Goal: Task Accomplishment & Management: Complete application form

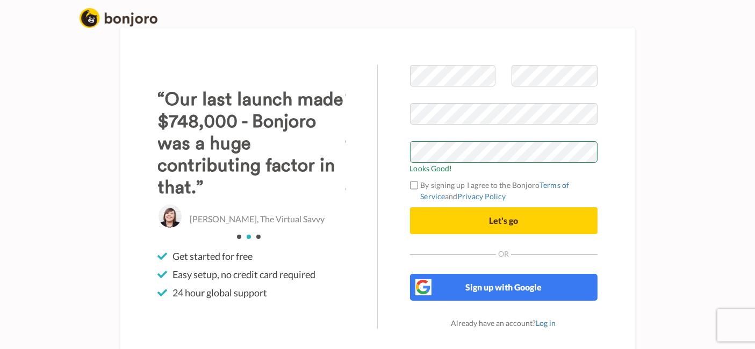
click at [455, 183] on label "By signing up I agree to the Bonjoro Terms of Service and Privacy Policy" at bounding box center [504, 191] width 188 height 23
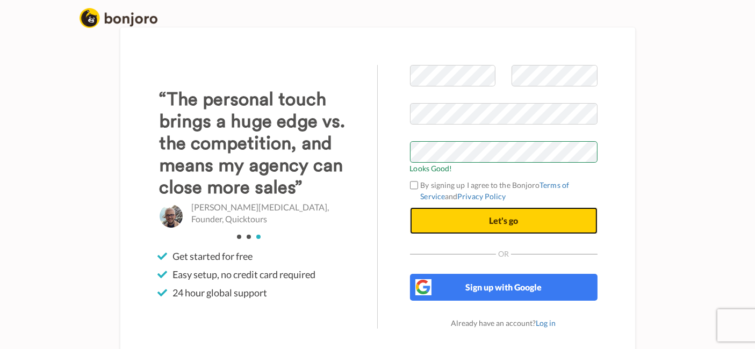
click at [459, 222] on button "Let's go" at bounding box center [504, 220] width 188 height 27
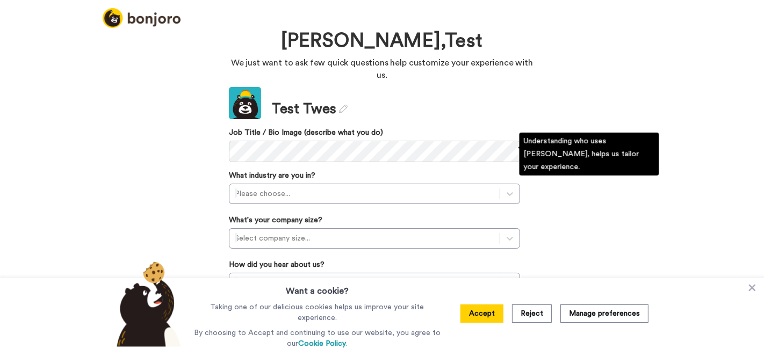
scroll to position [44, 0]
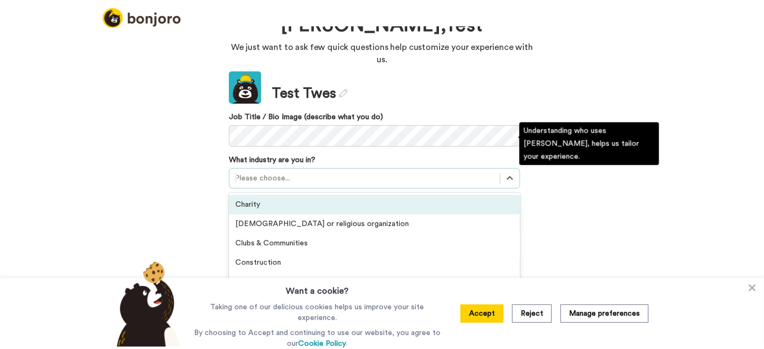
click at [398, 170] on div "Please choose..." at bounding box center [365, 178] width 270 height 17
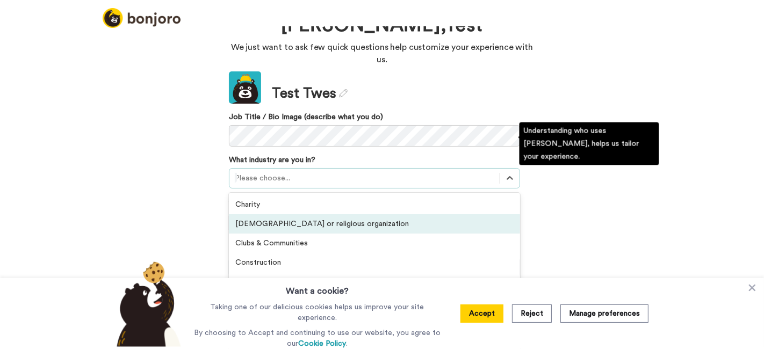
click at [345, 214] on div "[DEMOGRAPHIC_DATA] or religious organization" at bounding box center [374, 223] width 291 height 19
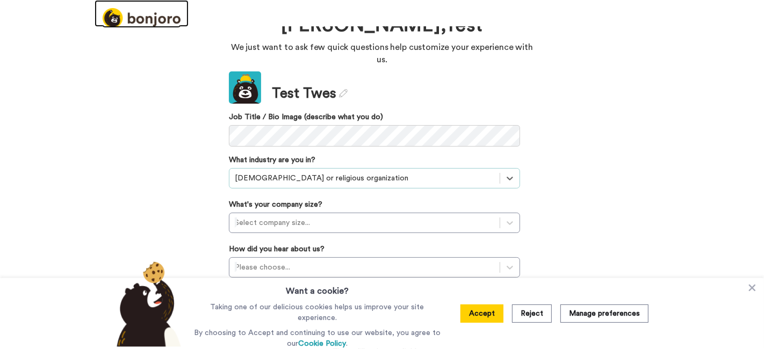
click at [151, 21] on img at bounding box center [142, 18] width 78 height 20
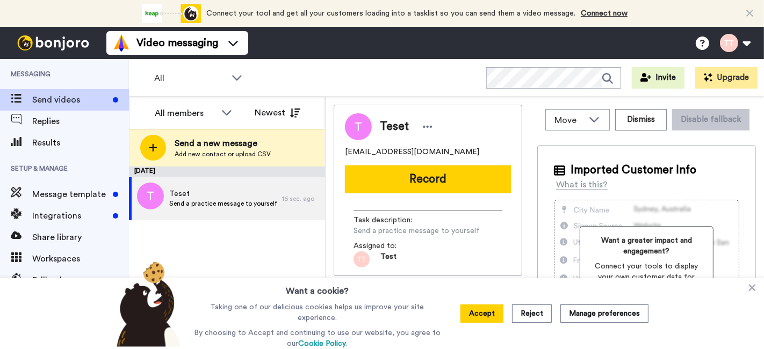
click at [35, 37] on img at bounding box center [53, 42] width 81 height 15
